Goal: Task Accomplishment & Management: Manage account settings

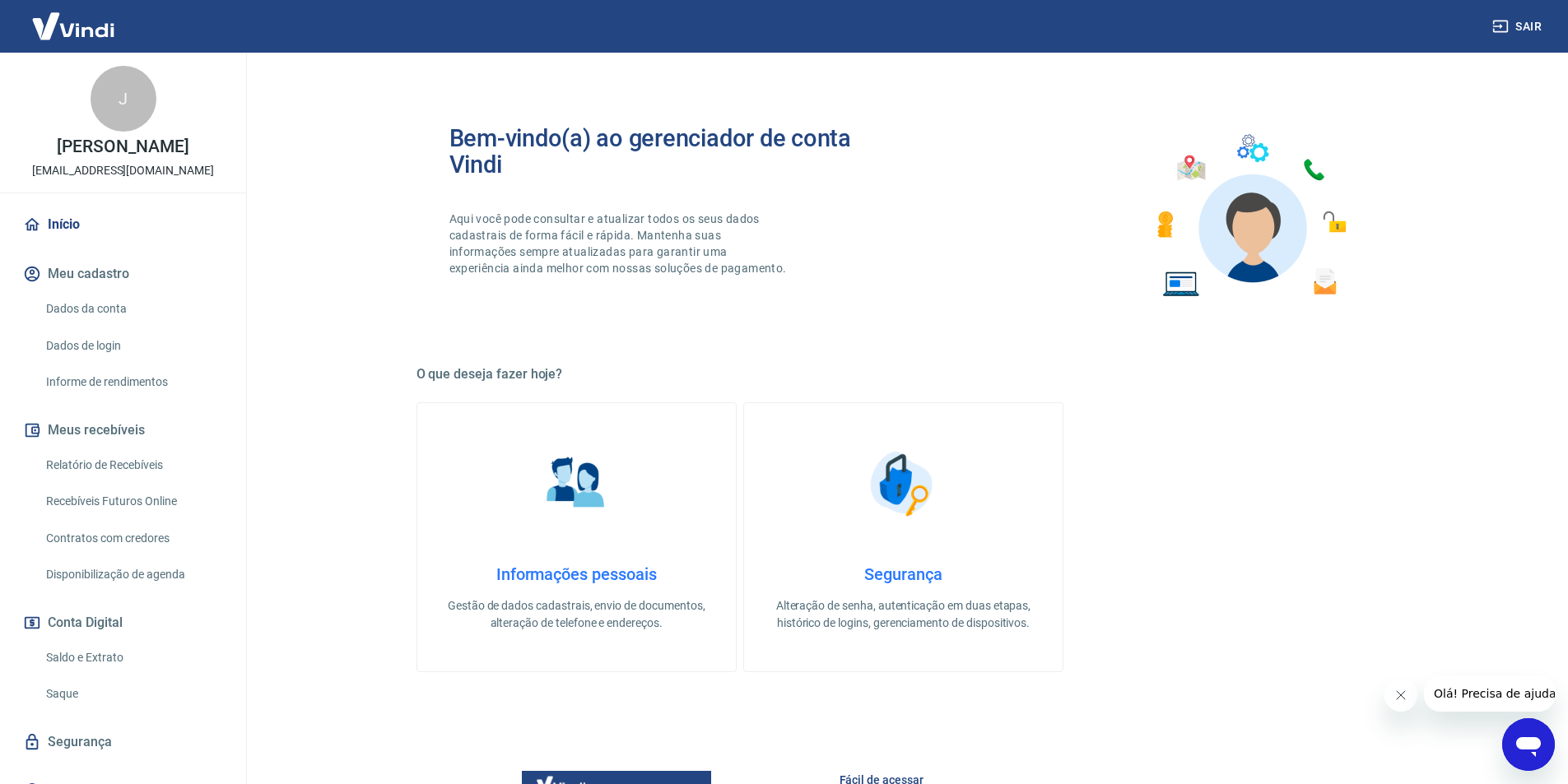
click at [95, 656] on link "Saldo e Extrato" at bounding box center [133, 658] width 187 height 34
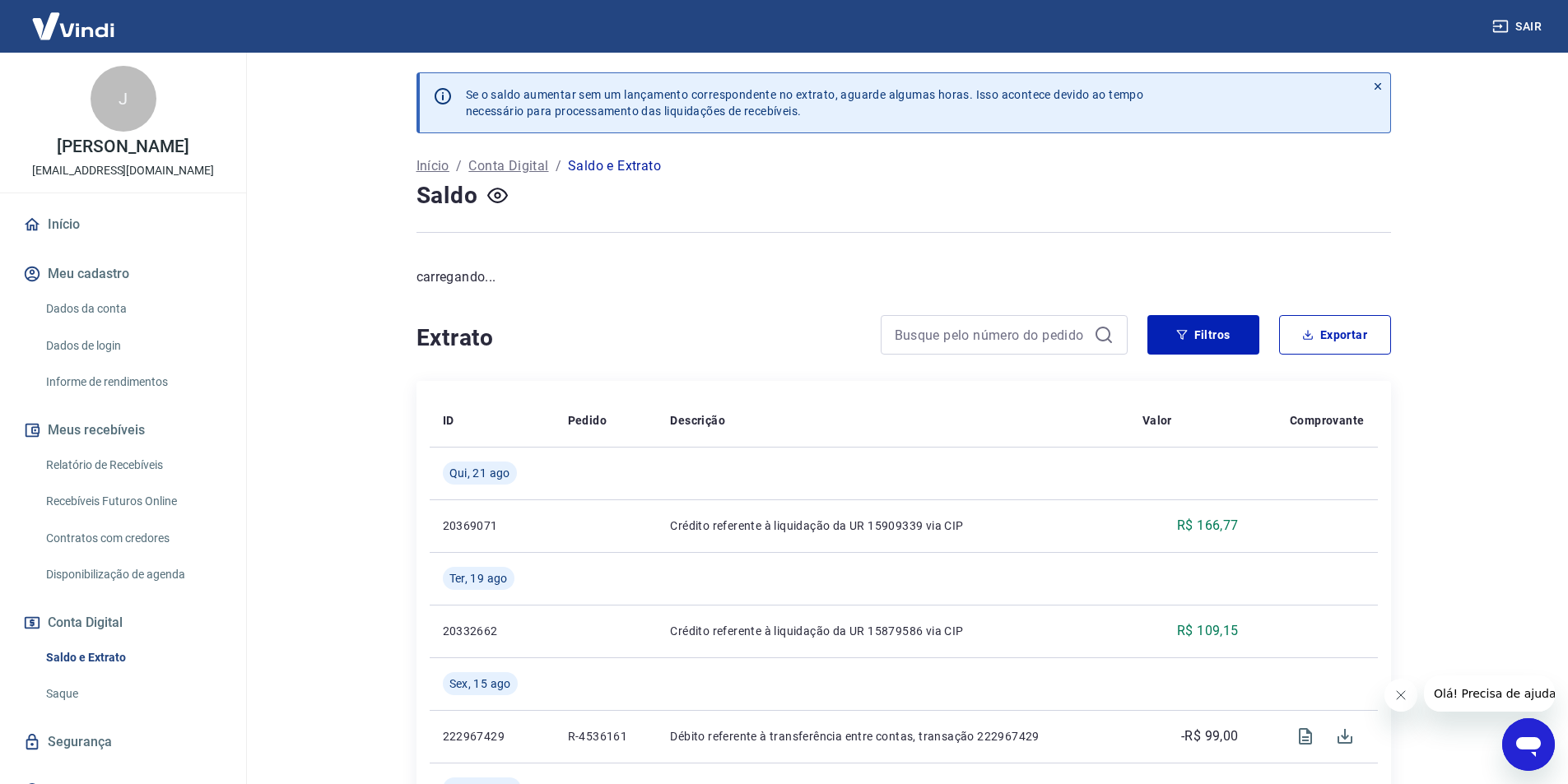
click at [494, 194] on icon "button" at bounding box center [498, 195] width 21 height 21
click at [501, 191] on icon "button" at bounding box center [498, 195] width 21 height 21
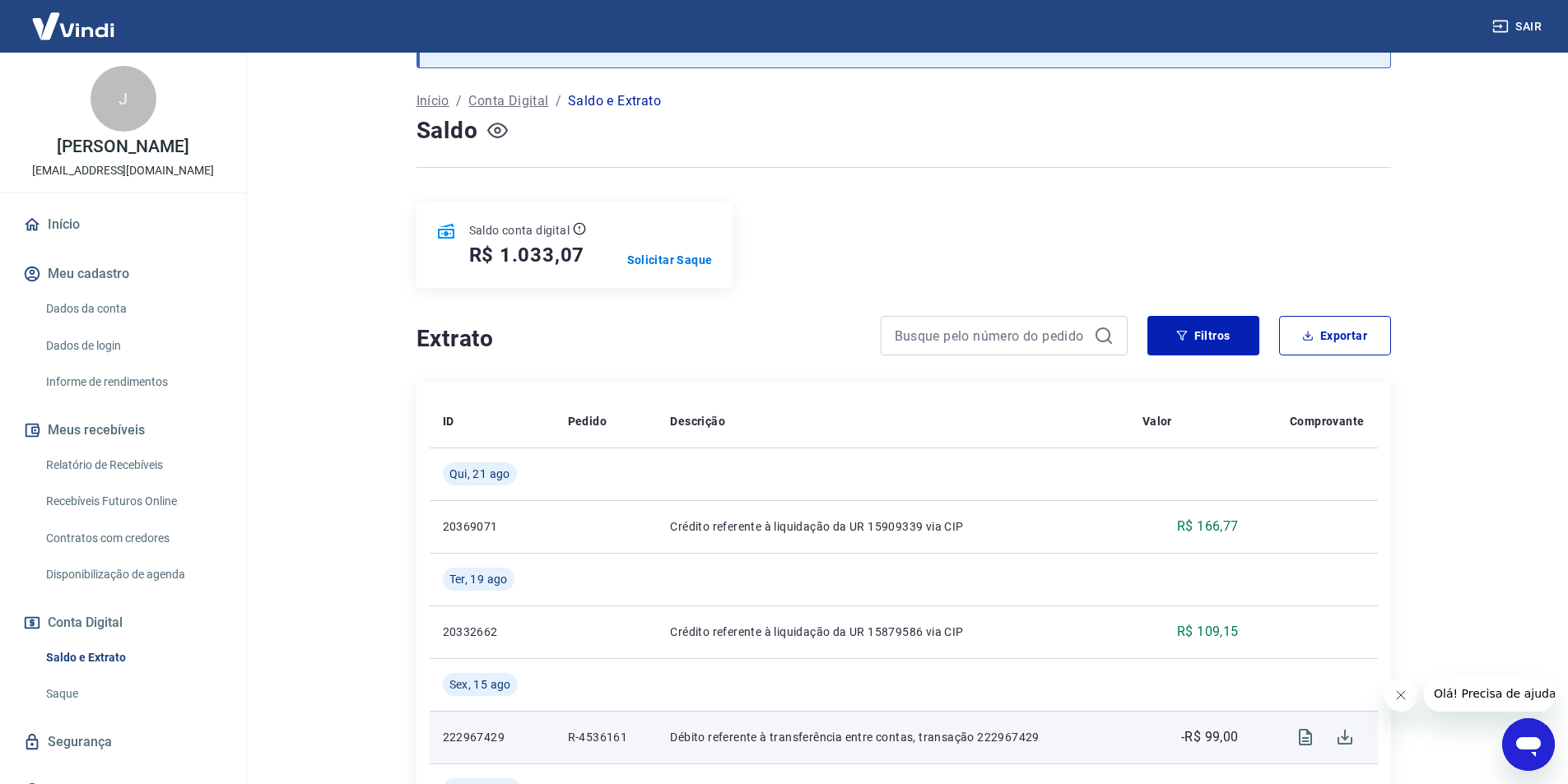
scroll to position [165, 0]
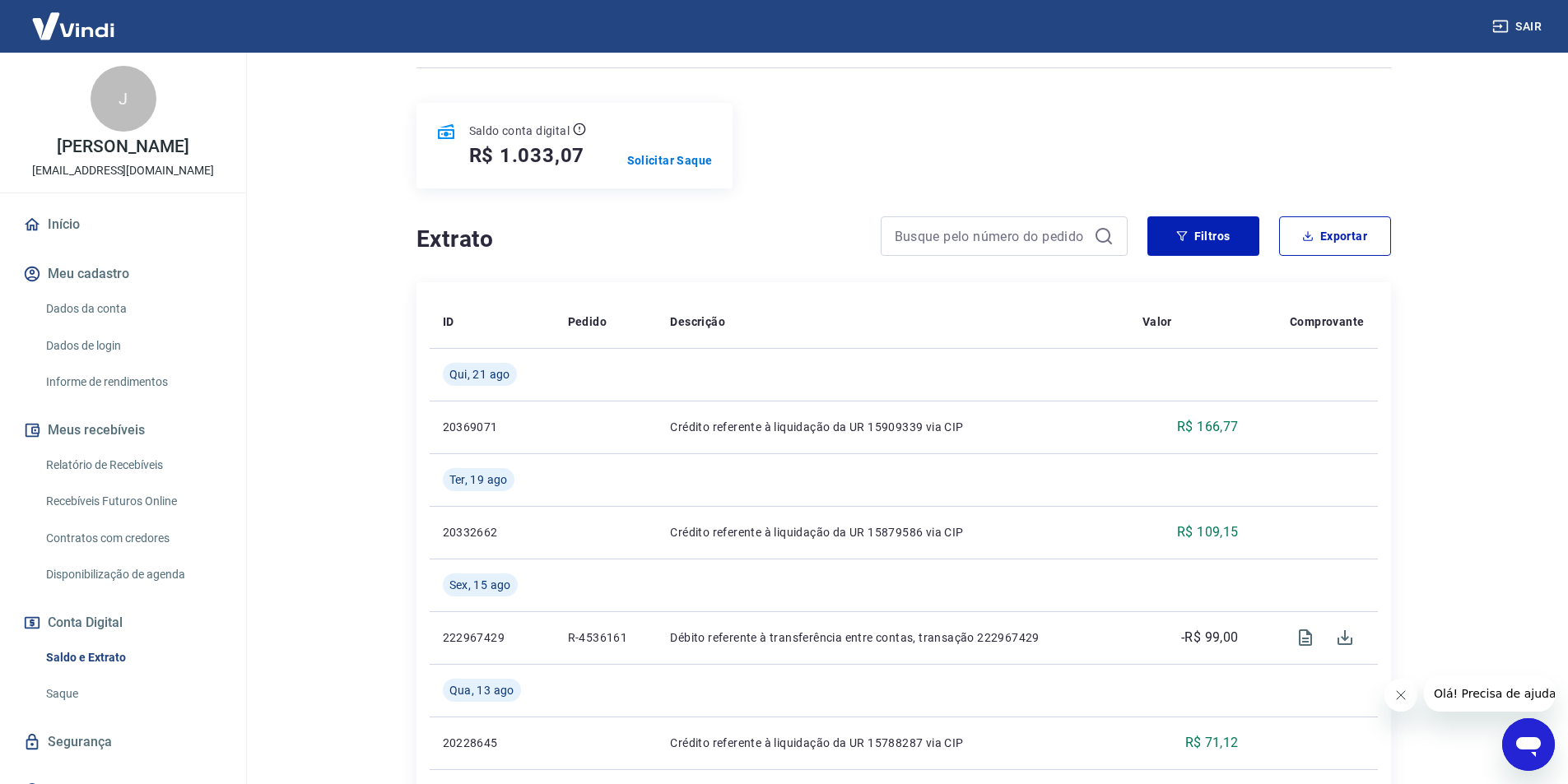
click at [65, 691] on link "Saque" at bounding box center [133, 694] width 187 height 34
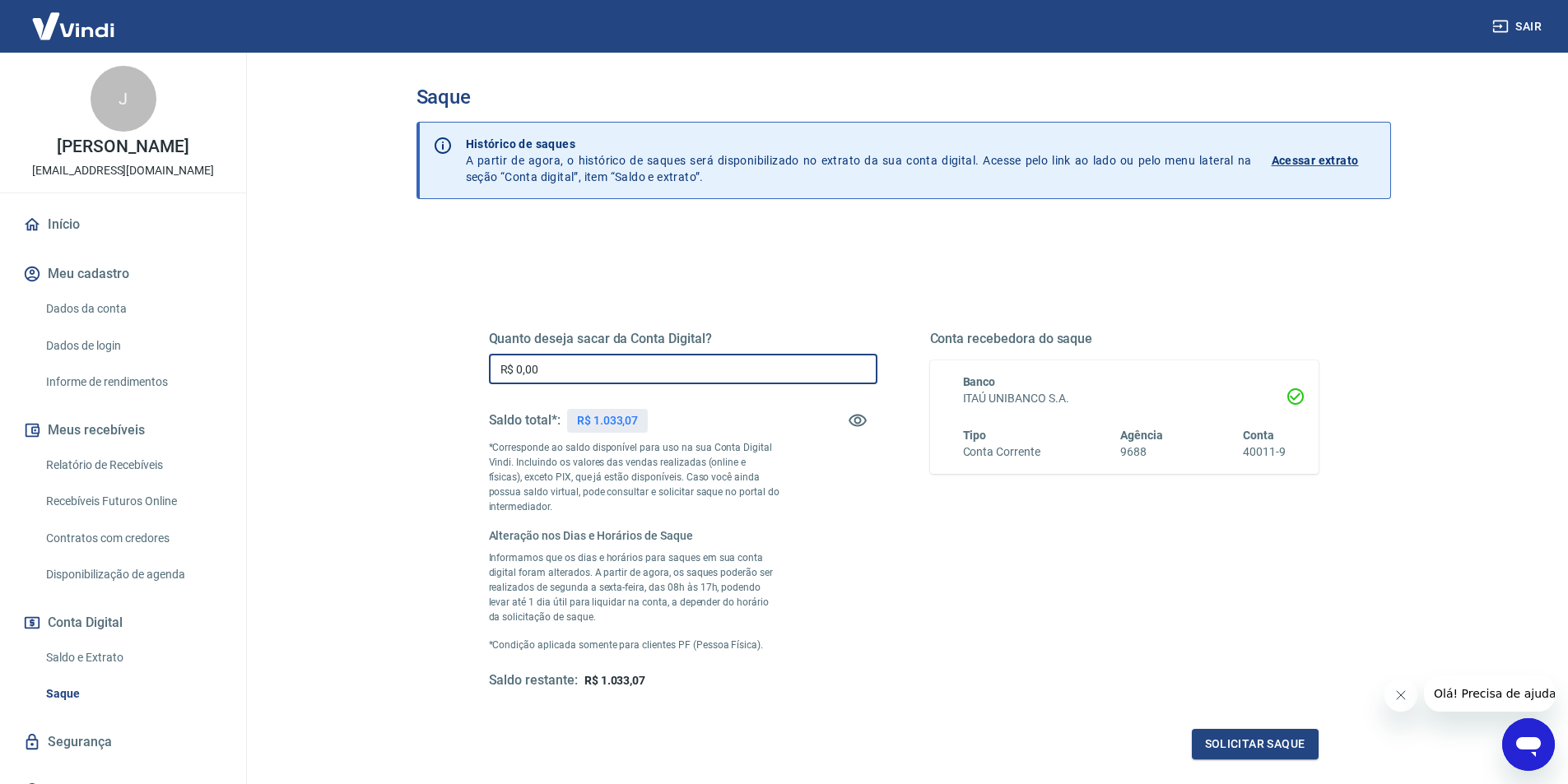
drag, startPoint x: 619, startPoint y: 367, endPoint x: 471, endPoint y: 382, distance: 148.8
click at [471, 382] on div "Quanto deseja sacar da Conta Digital? R$ 0,00 ​ Saldo total*: R$ 1.033,07 *Corr…" at bounding box center [904, 518] width 869 height 520
type input "R$ 0,00"
click at [99, 651] on link "Saldo e Extrato" at bounding box center [133, 658] width 187 height 34
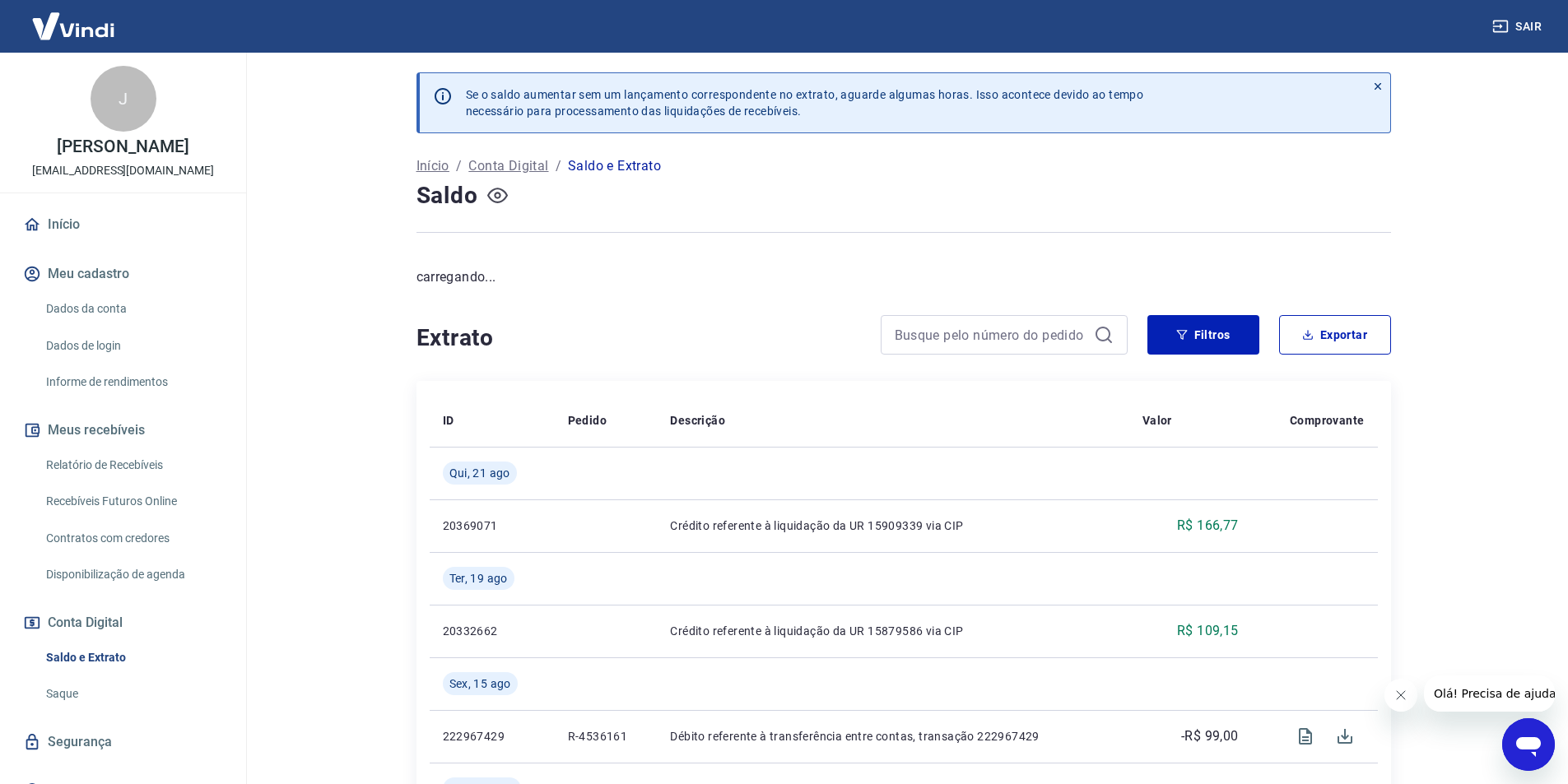
click at [498, 196] on icon "button" at bounding box center [498, 195] width 21 height 21
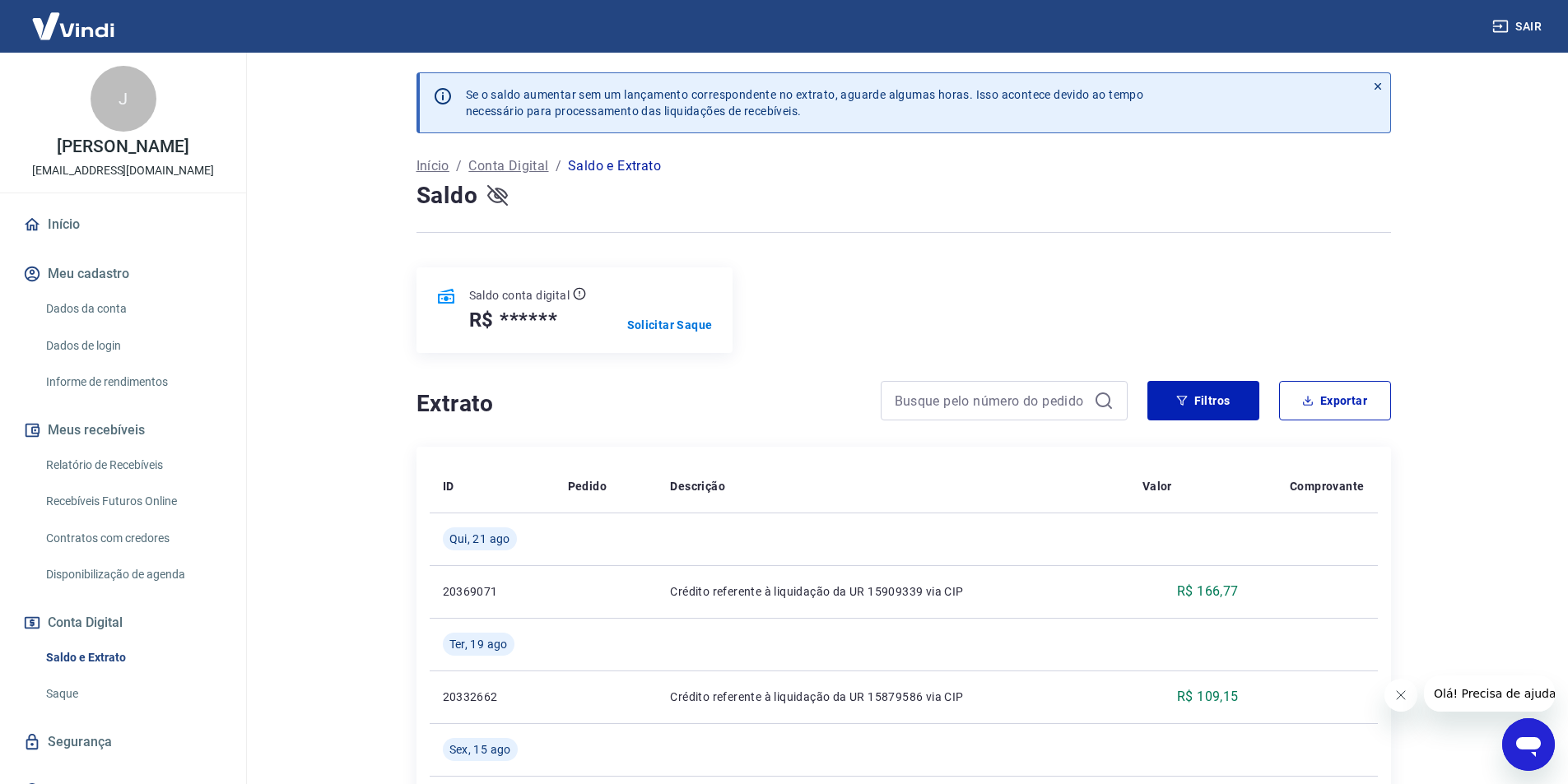
click at [497, 189] on icon "button" at bounding box center [498, 196] width 21 height 16
click at [72, 698] on link "Saque" at bounding box center [133, 694] width 187 height 34
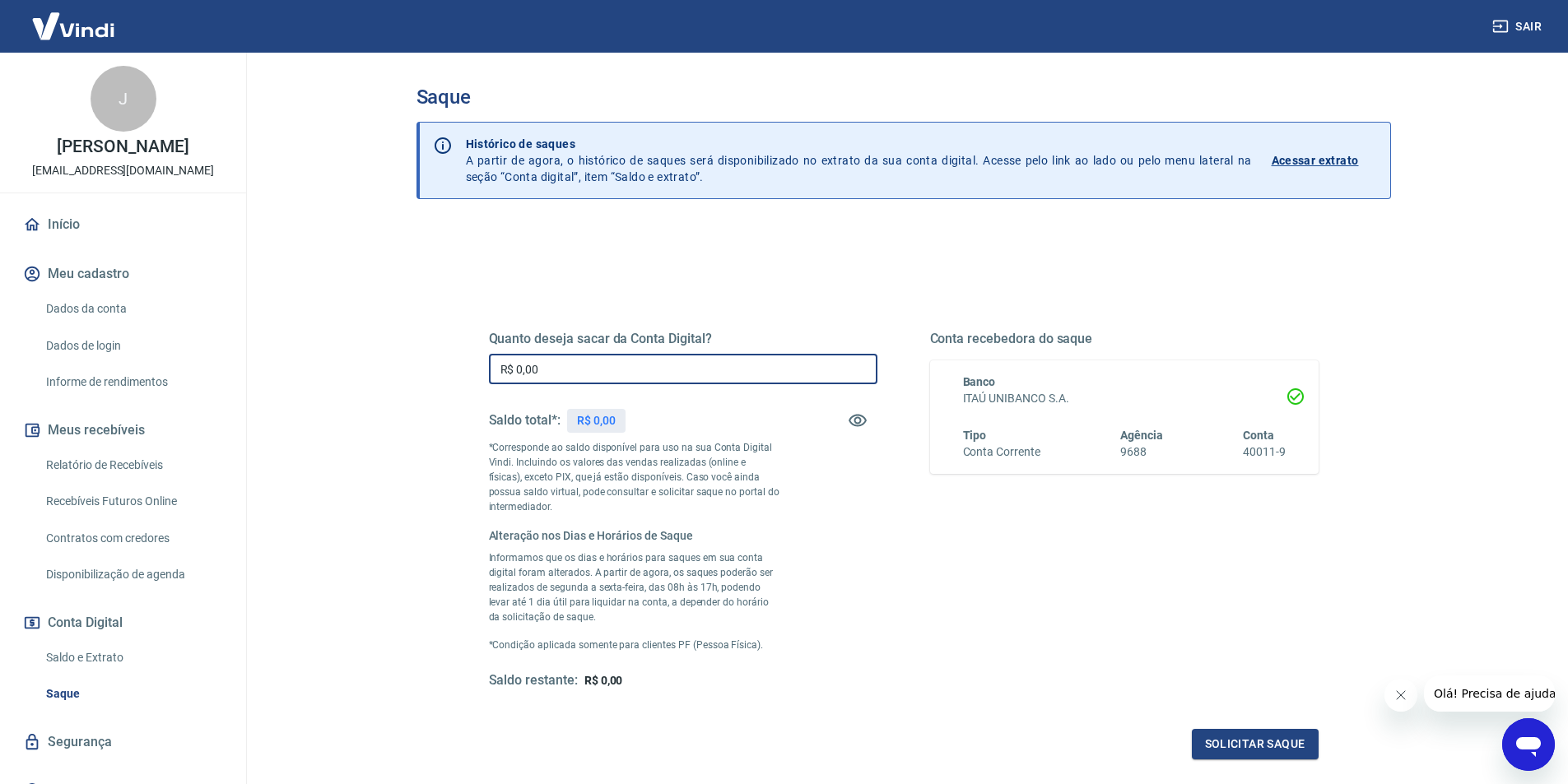
click at [543, 379] on input "R$ 0,00" at bounding box center [683, 369] width 389 height 30
click at [720, 365] on input "R$ 1.033,01" at bounding box center [683, 369] width 389 height 30
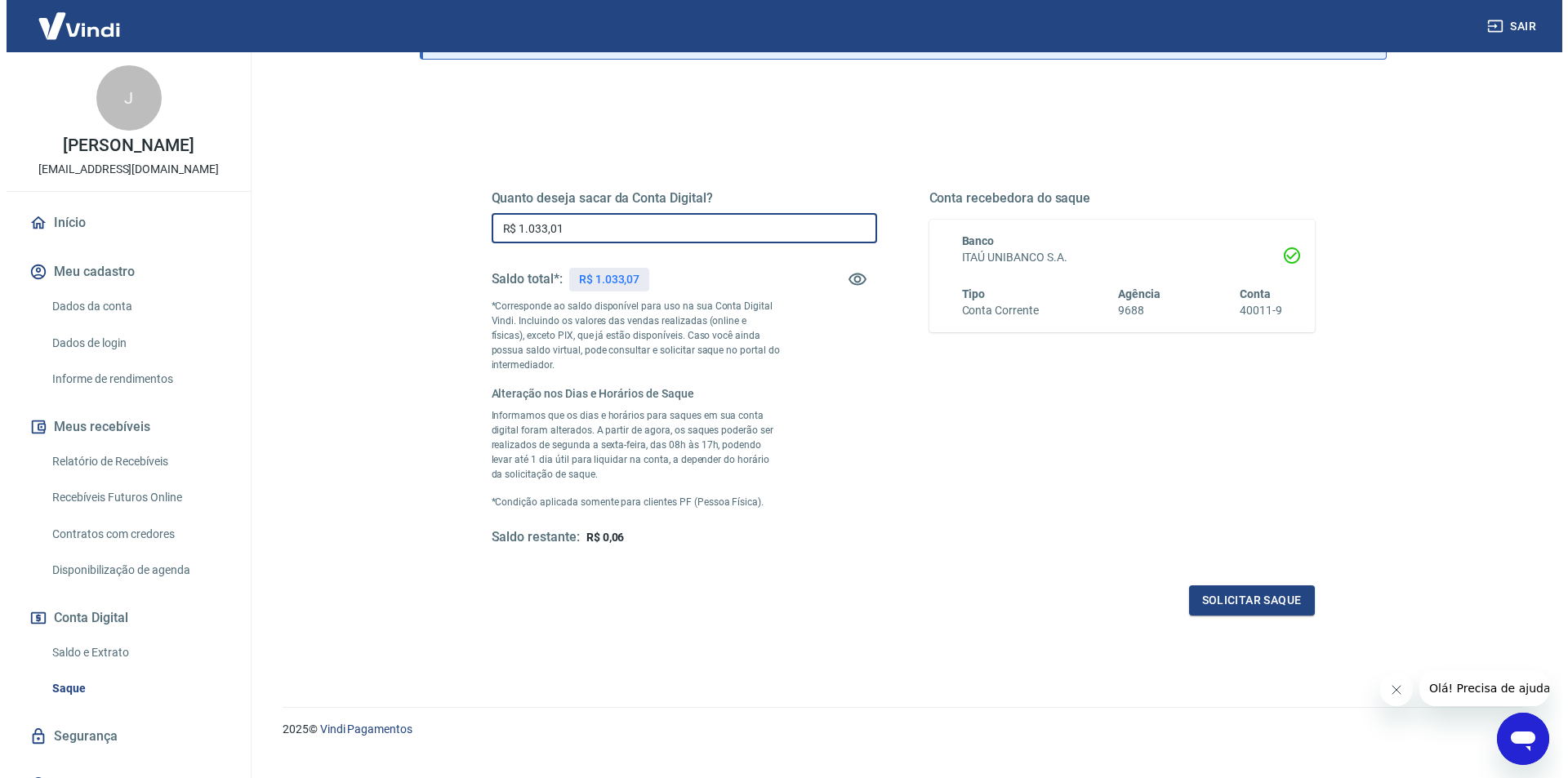
scroll to position [164, 0]
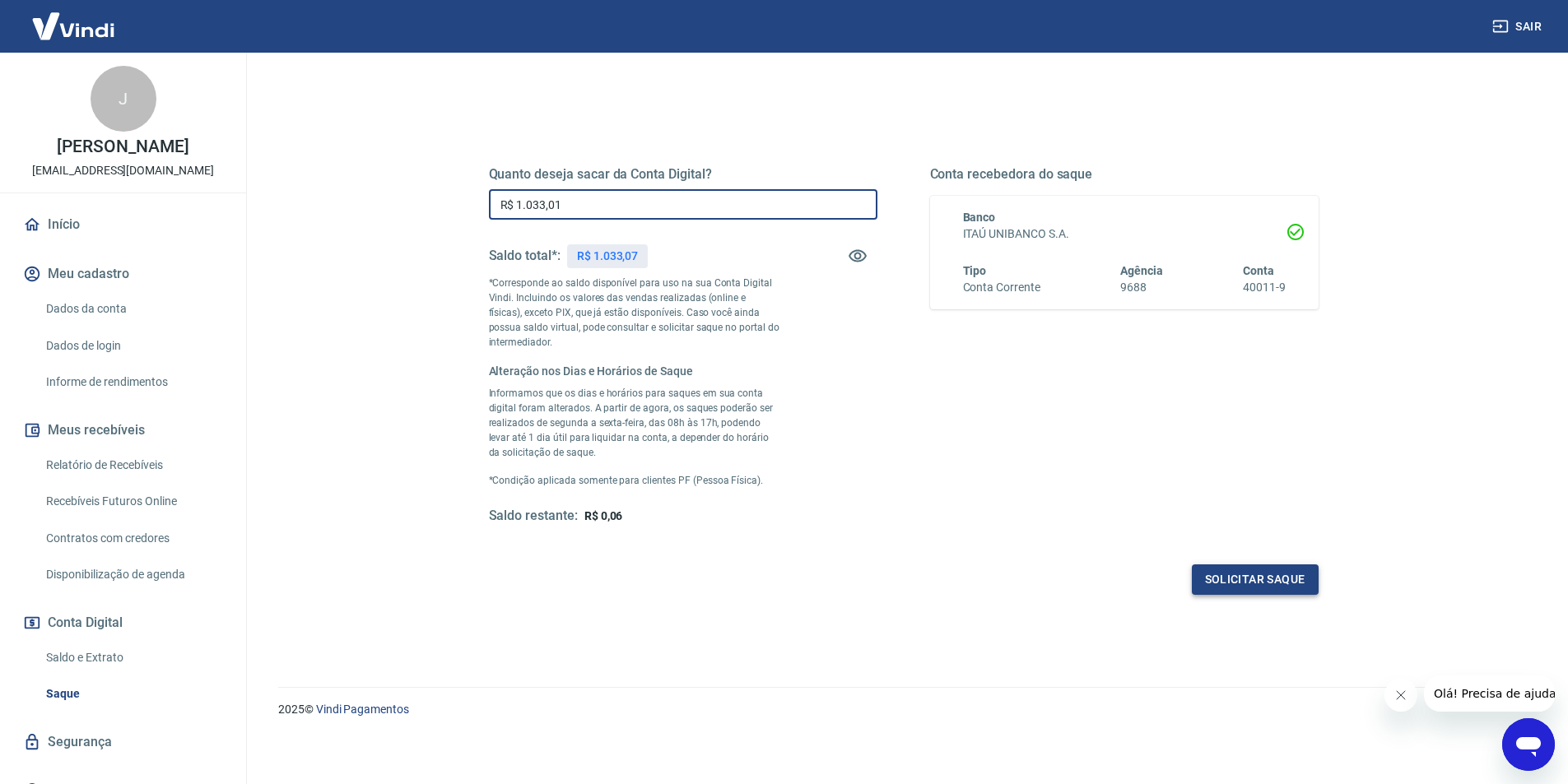
type input "R$ 1.033,01"
click at [1230, 572] on button "Solicitar saque" at bounding box center [1255, 579] width 127 height 30
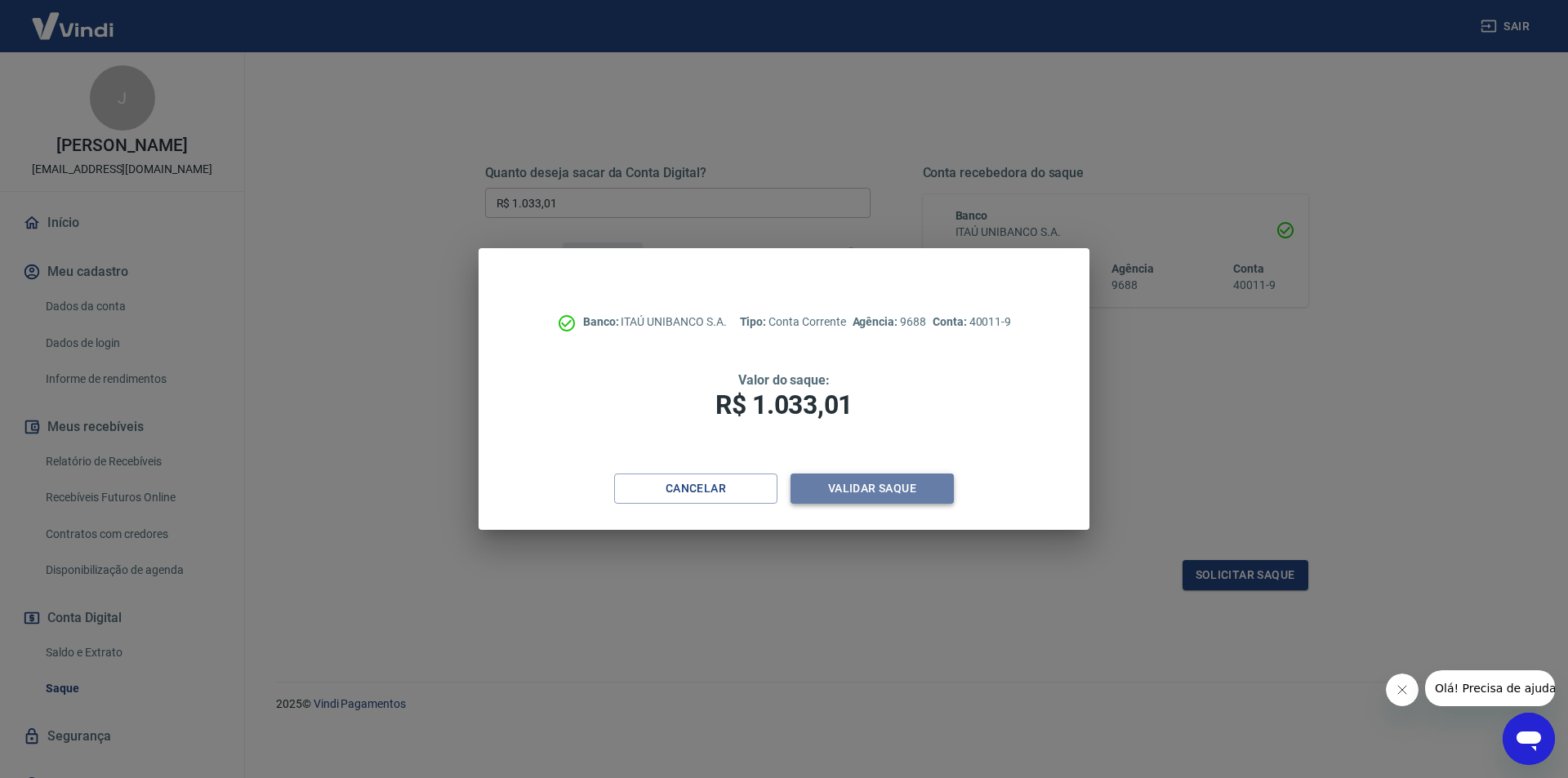
click at [875, 484] on button "Validar saque" at bounding box center [871, 489] width 164 height 30
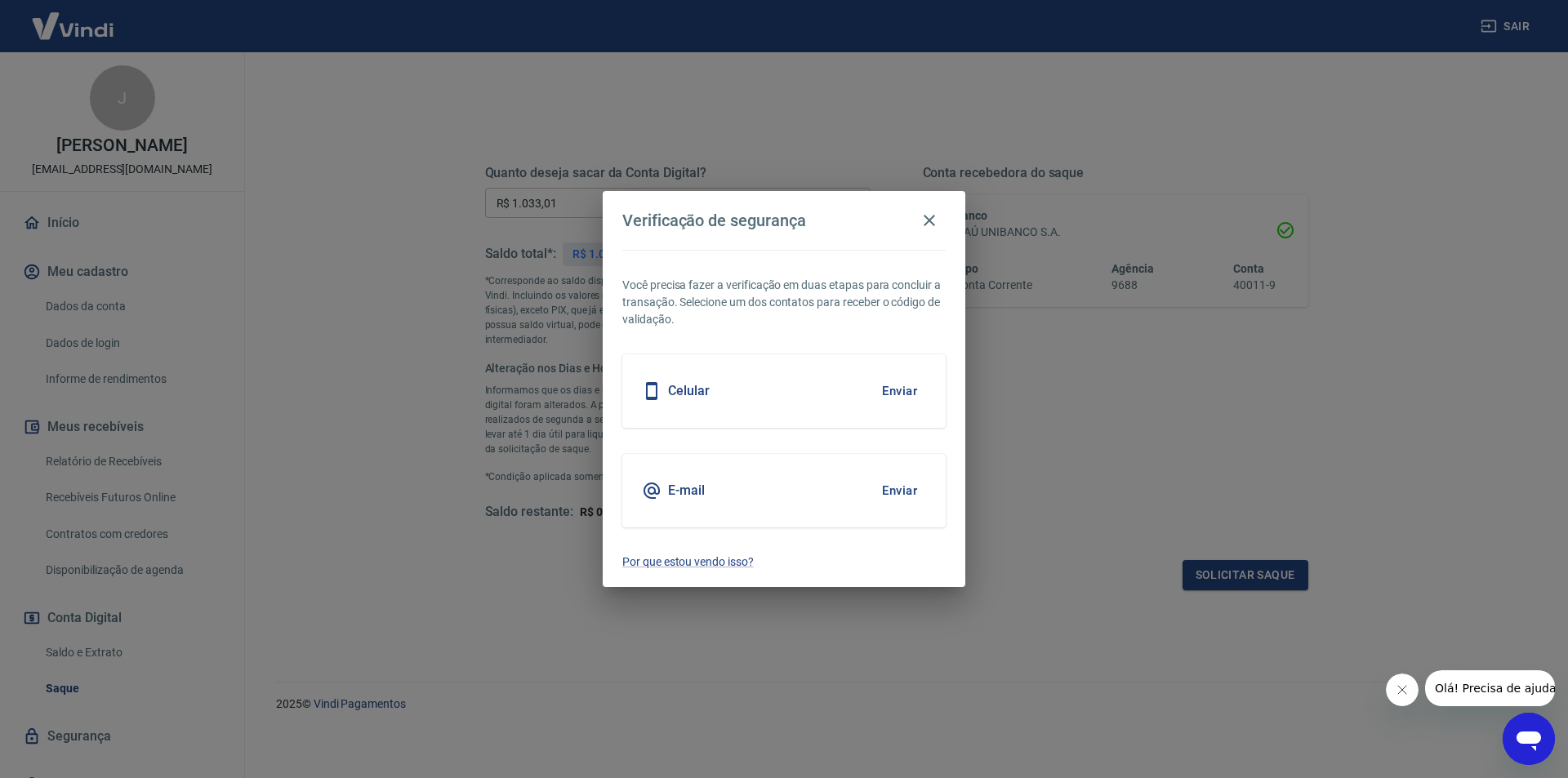
click at [704, 390] on h5 "Celular" at bounding box center [689, 390] width 42 height 16
click at [898, 387] on button "Enviar" at bounding box center [900, 390] width 54 height 35
click at [898, 392] on button "Enviar" at bounding box center [900, 390] width 54 height 35
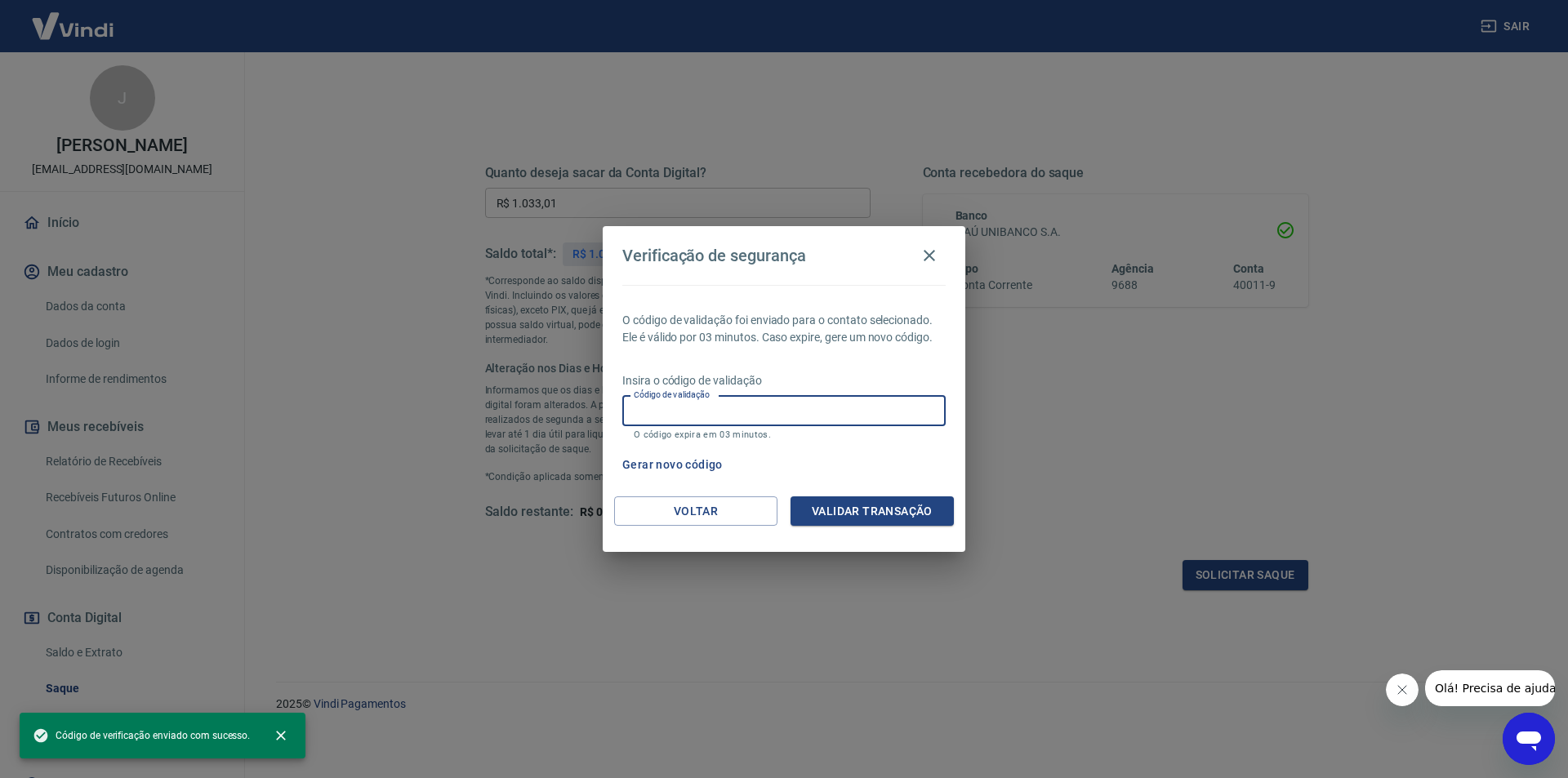
click at [799, 417] on input "Código de validação" at bounding box center [784, 411] width 323 height 30
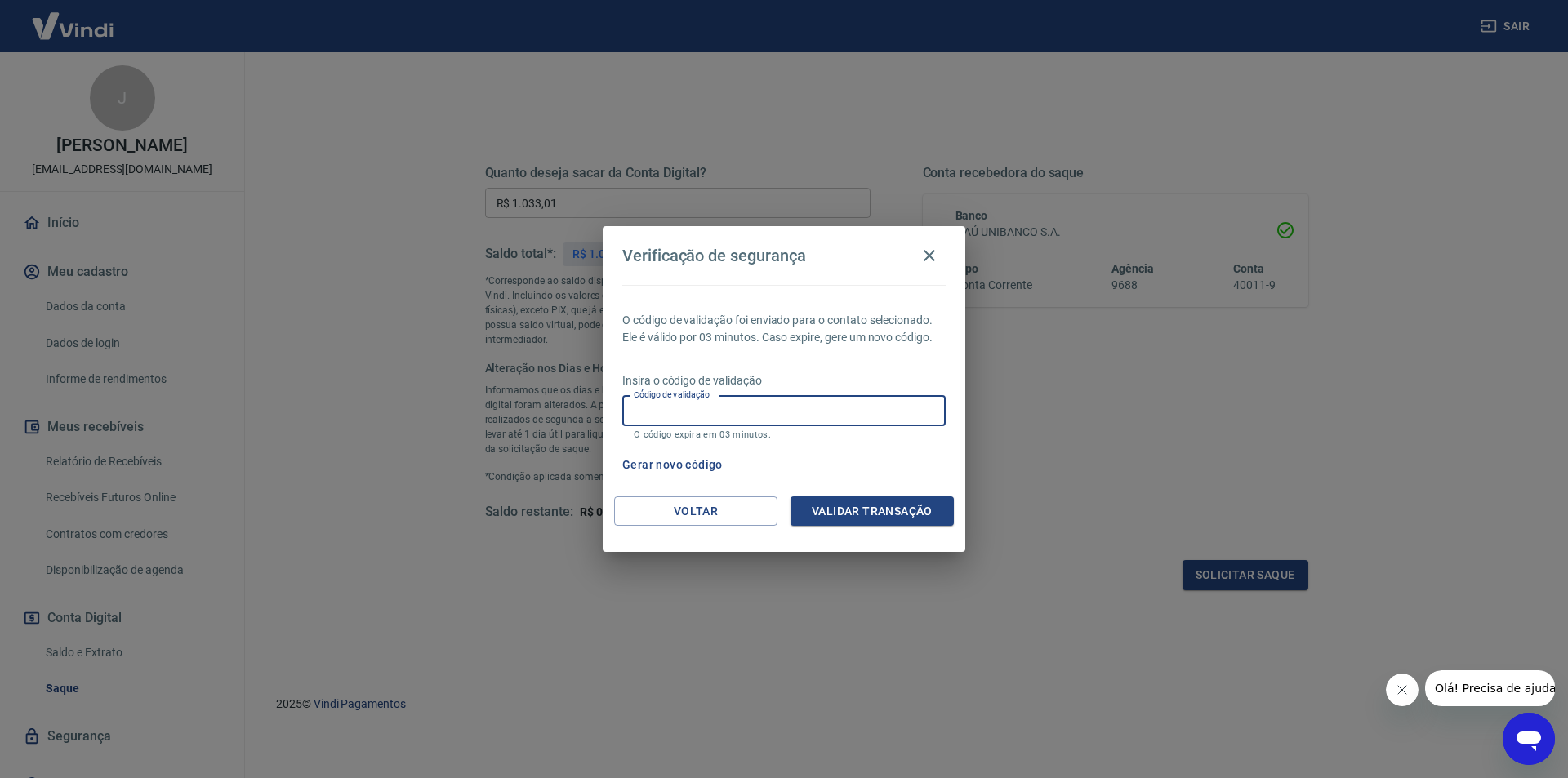
click at [1043, 434] on div "Verificação de segurança O código de validação foi enviado para o contato selec…" at bounding box center [784, 389] width 1568 height 778
paste input "s7wS@5Qmj$"
type input "s7wS@5Qmj$"
click at [849, 515] on button "Validar transação" at bounding box center [871, 511] width 164 height 30
click at [929, 253] on icon "button" at bounding box center [930, 256] width 20 height 20
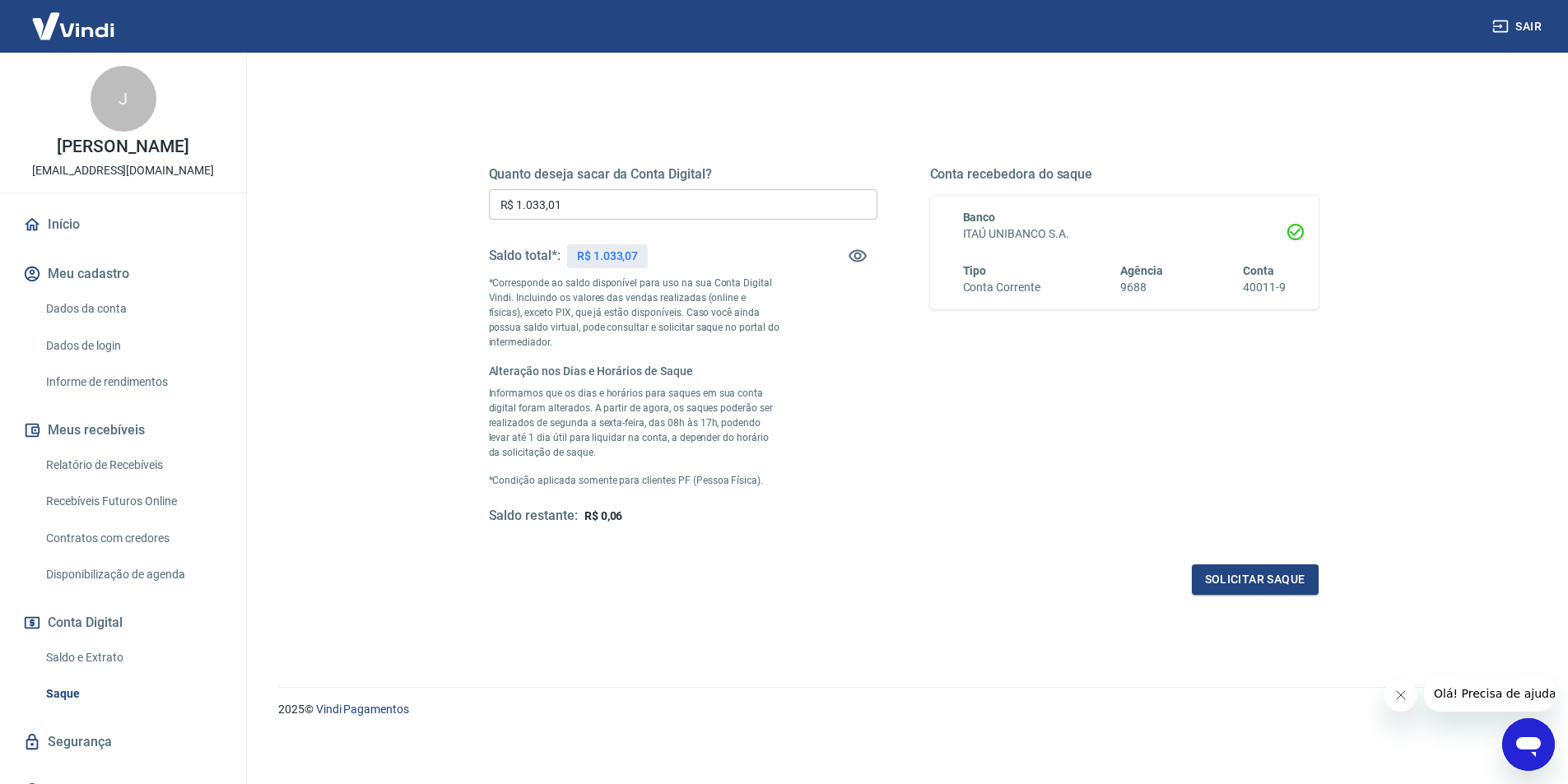
click at [941, 502] on div "Conta recebedora do saque Banco ITAÚ UNIBANCO S.A. Tipo Conta Corrente Agência …" at bounding box center [1124, 345] width 389 height 359
click at [1248, 584] on button "Solicitar saque" at bounding box center [1255, 579] width 127 height 30
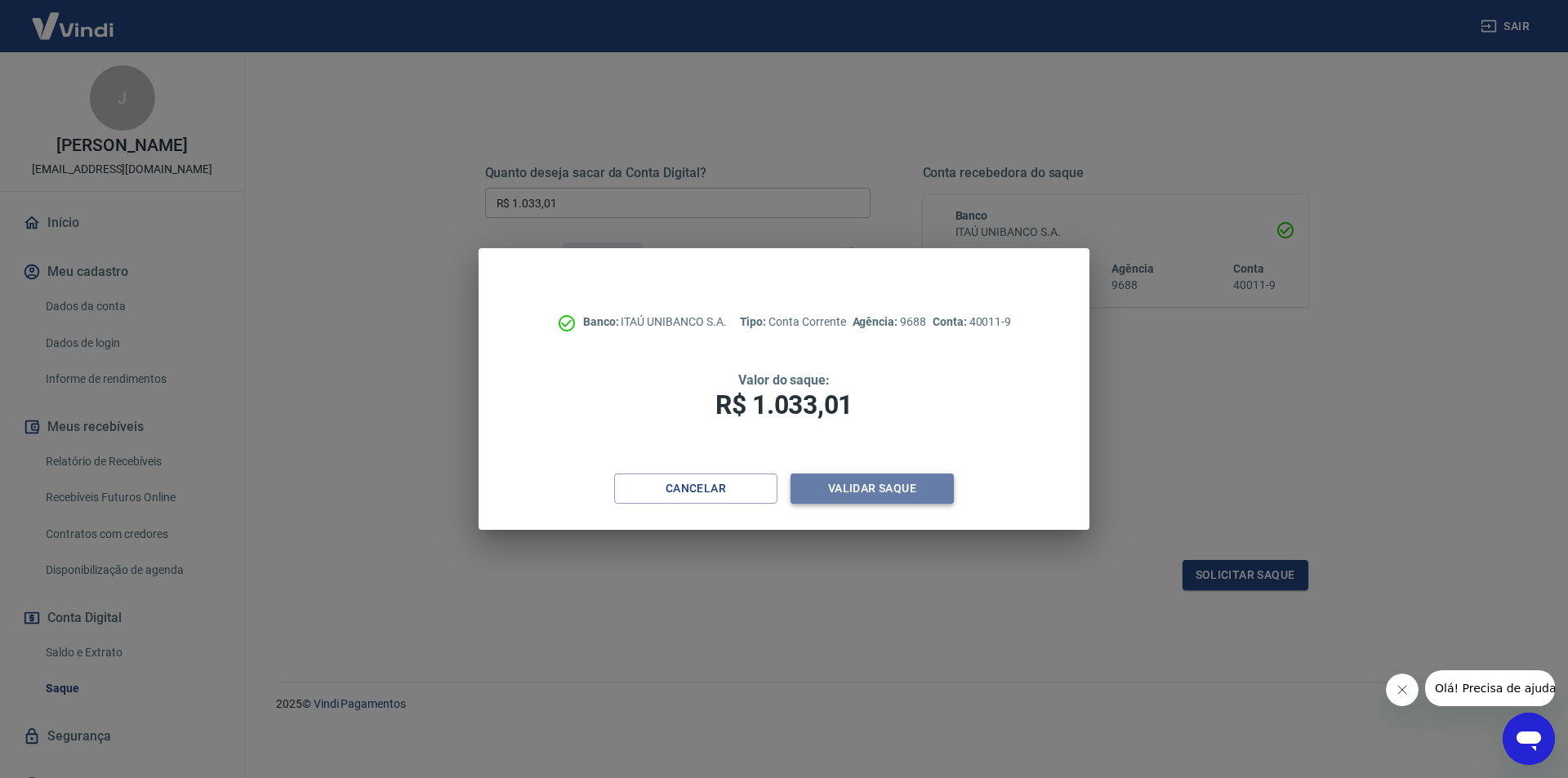
click at [900, 495] on button "Validar saque" at bounding box center [871, 489] width 164 height 30
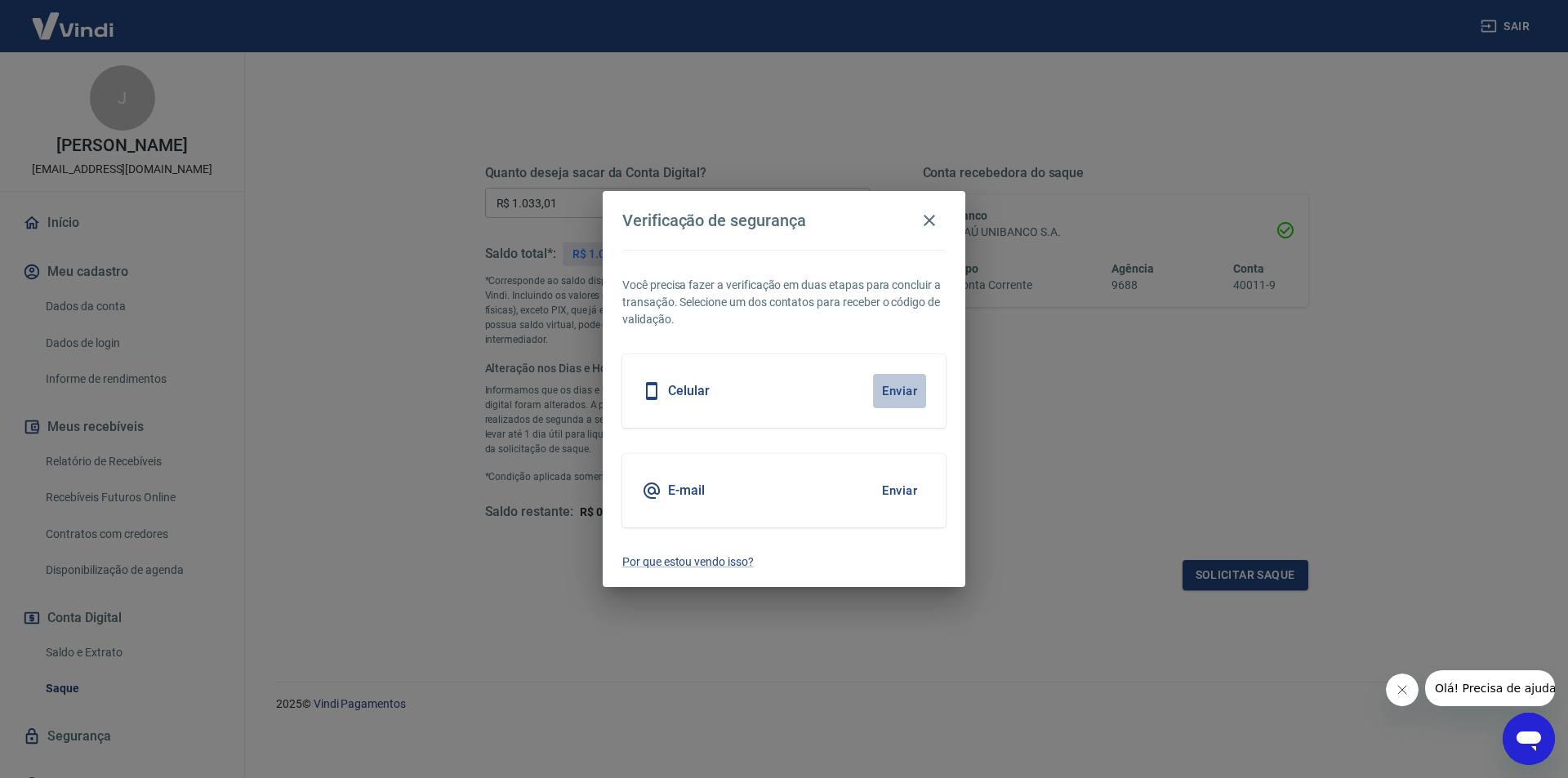
click at [896, 391] on button "Enviar" at bounding box center [900, 390] width 54 height 35
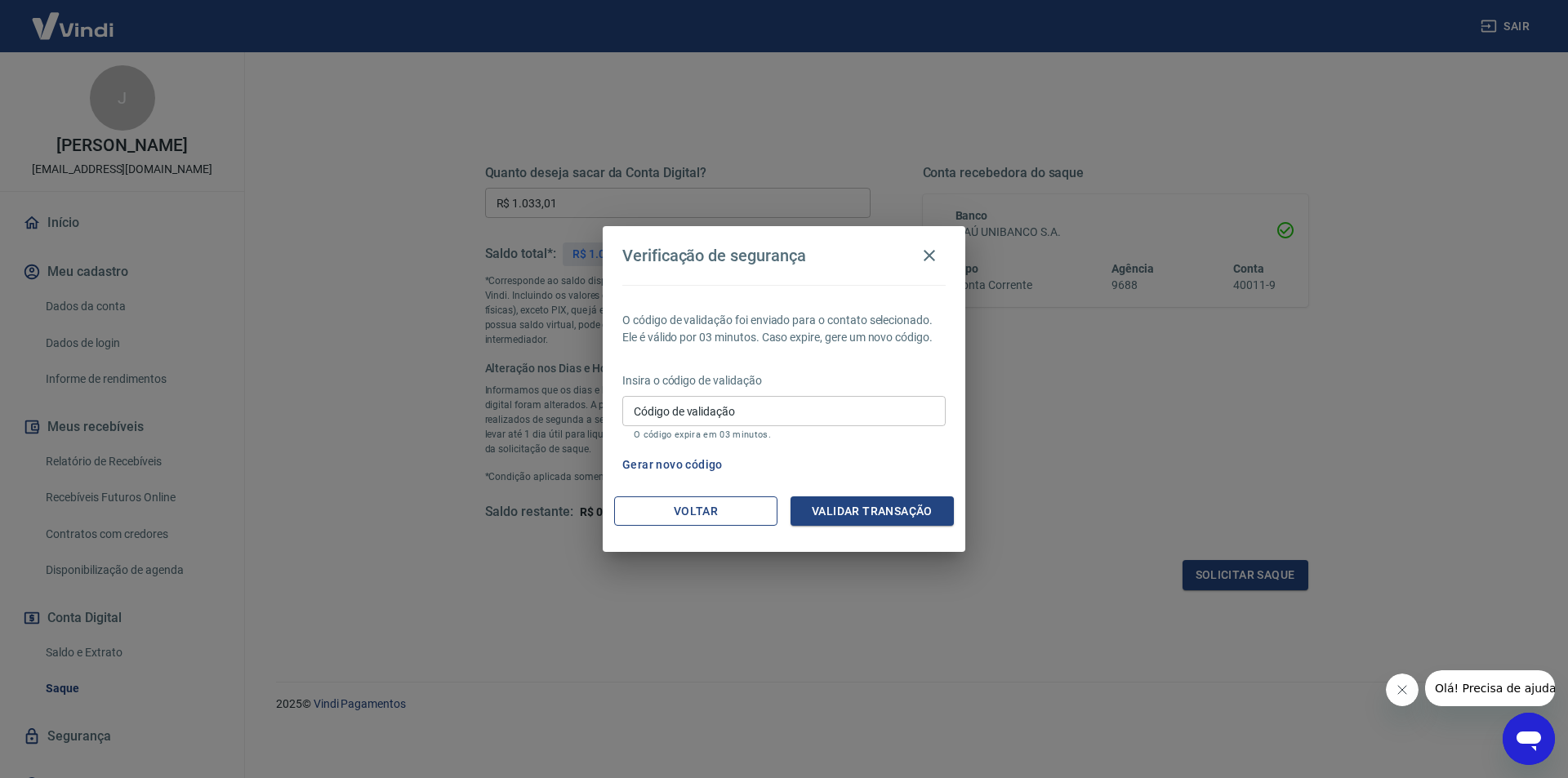
click at [720, 514] on button "Voltar" at bounding box center [695, 511] width 164 height 30
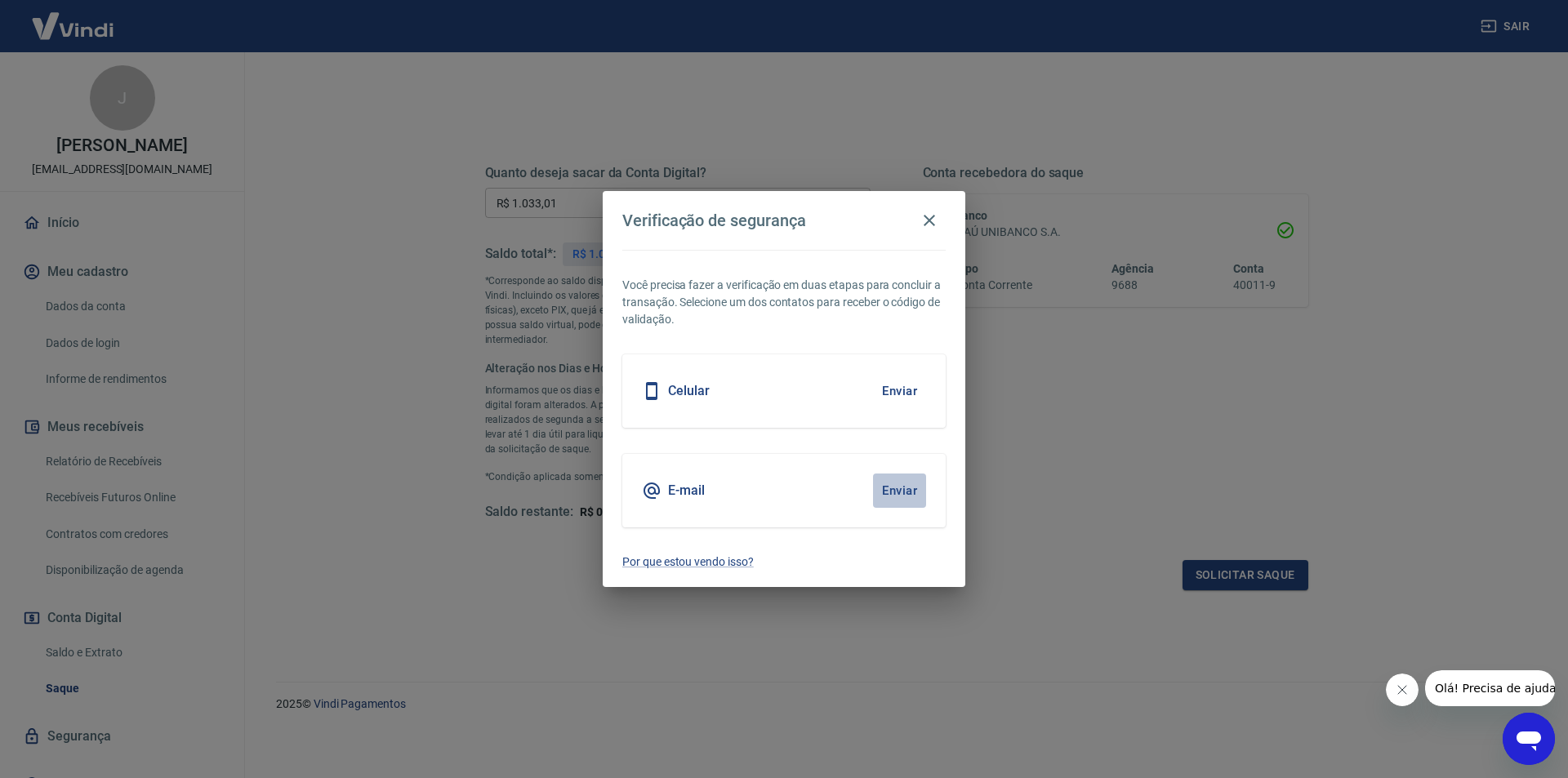
click at [892, 490] on button "Enviar" at bounding box center [900, 491] width 54 height 35
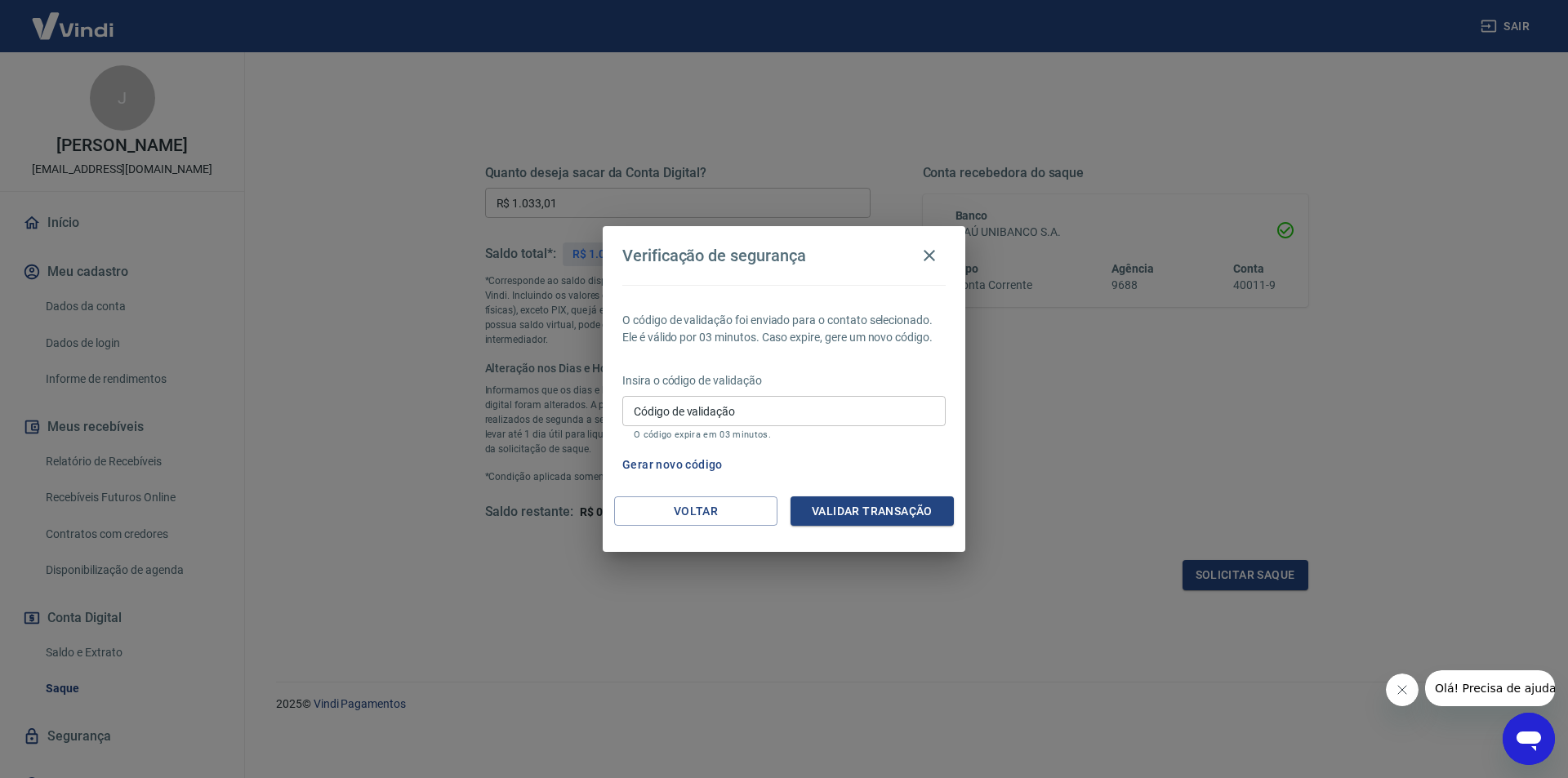
click at [664, 410] on input "Código de validação" at bounding box center [784, 411] width 323 height 30
type input "148964"
click at [843, 511] on button "Validar transação" at bounding box center [871, 511] width 164 height 30
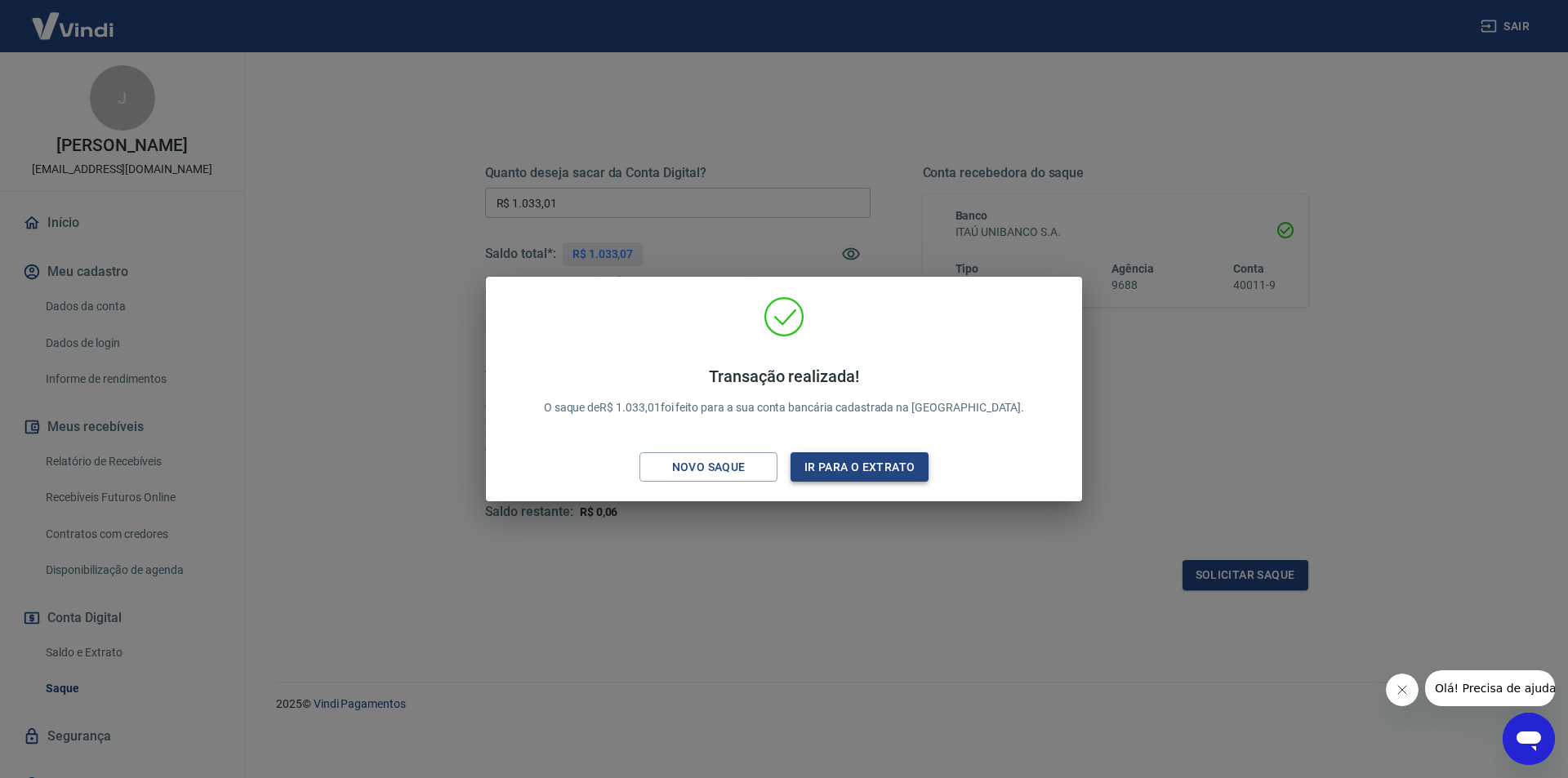
click at [867, 466] on button "Ir para o extrato" at bounding box center [858, 467] width 138 height 30
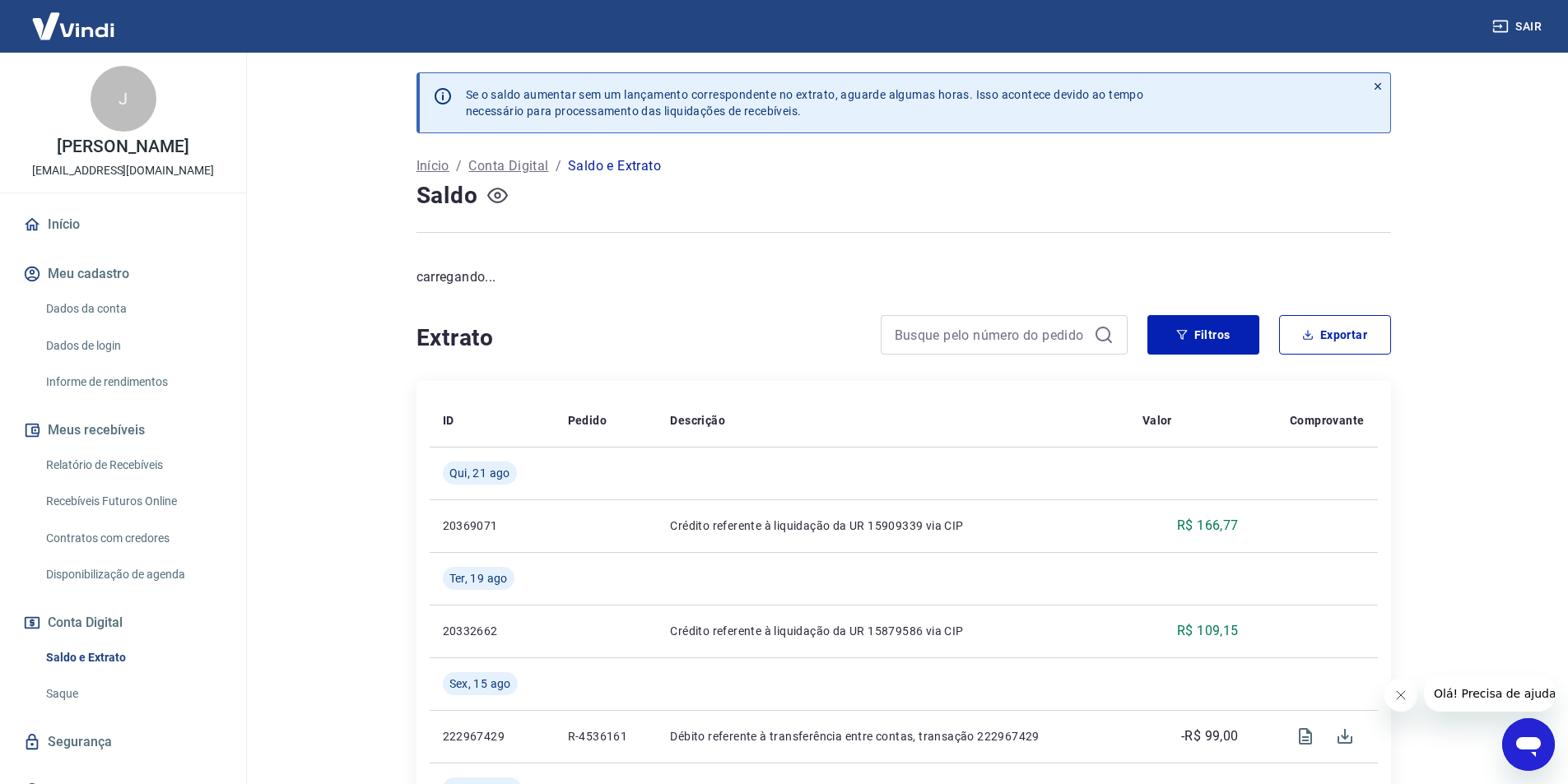
click at [505, 201] on icon "button" at bounding box center [498, 195] width 21 height 21
click at [493, 194] on icon "button" at bounding box center [498, 195] width 21 height 21
click at [495, 192] on icon "button" at bounding box center [498, 195] width 21 height 21
